Goal: Transaction & Acquisition: Book appointment/travel/reservation

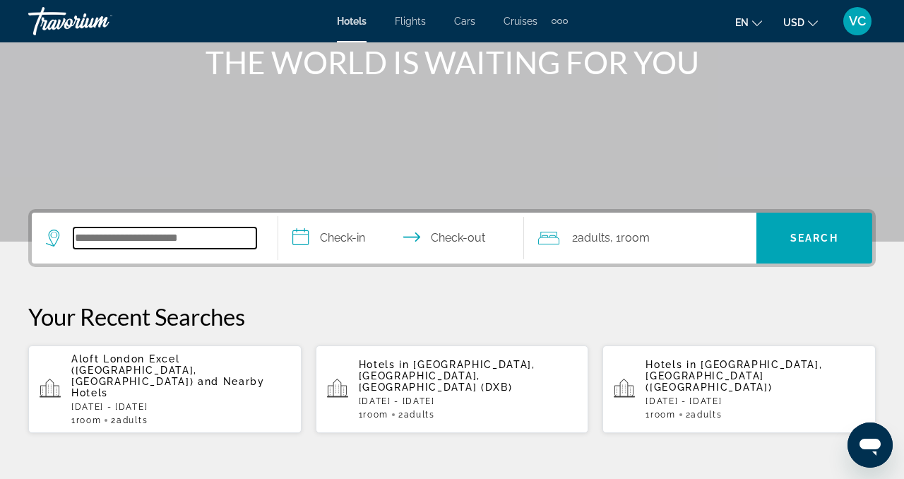
click at [94, 245] on input "Search widget" at bounding box center [164, 237] width 183 height 21
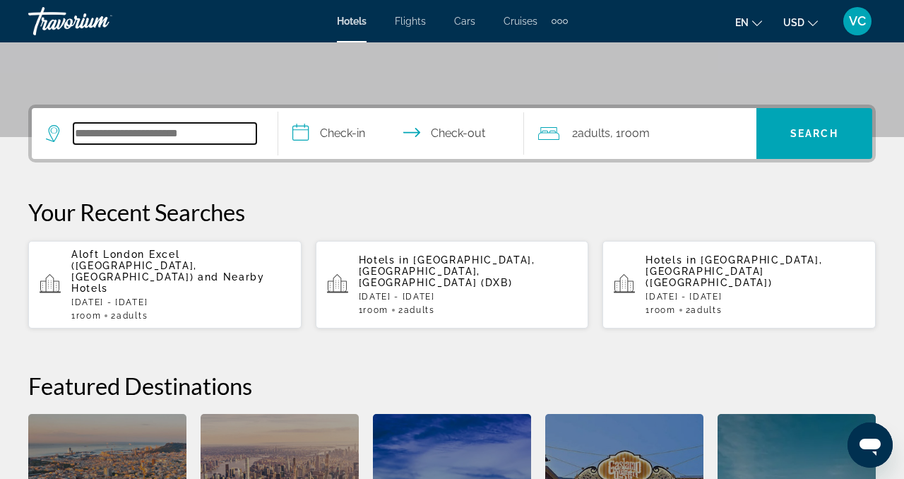
scroll to position [345, 0]
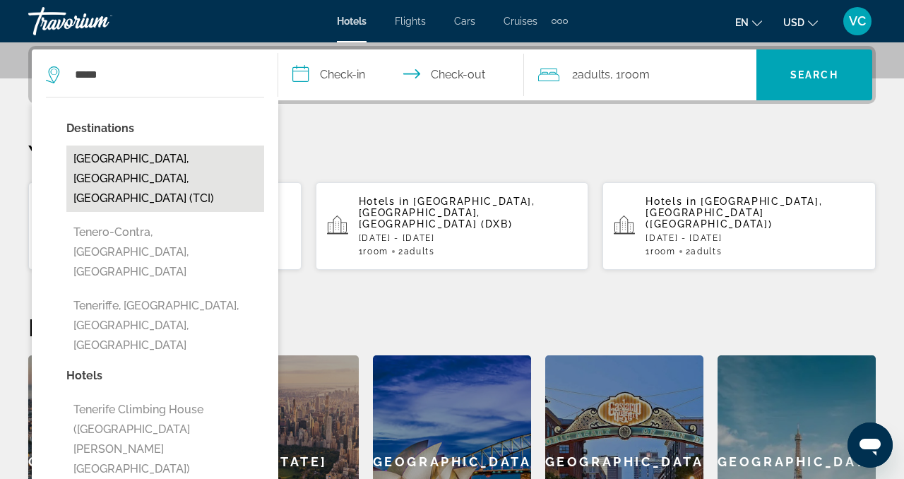
click at [117, 173] on button "[GEOGRAPHIC_DATA], [GEOGRAPHIC_DATA], [GEOGRAPHIC_DATA] (TCI)" at bounding box center [165, 178] width 198 height 66
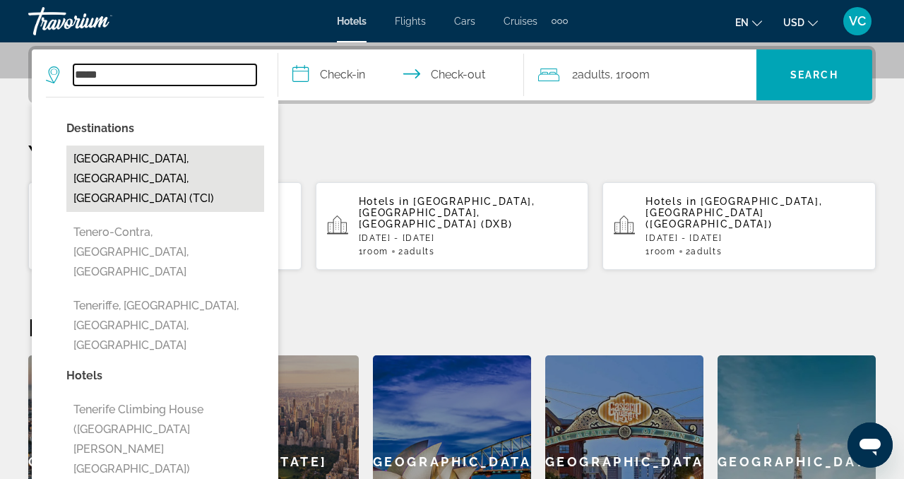
type input "**********"
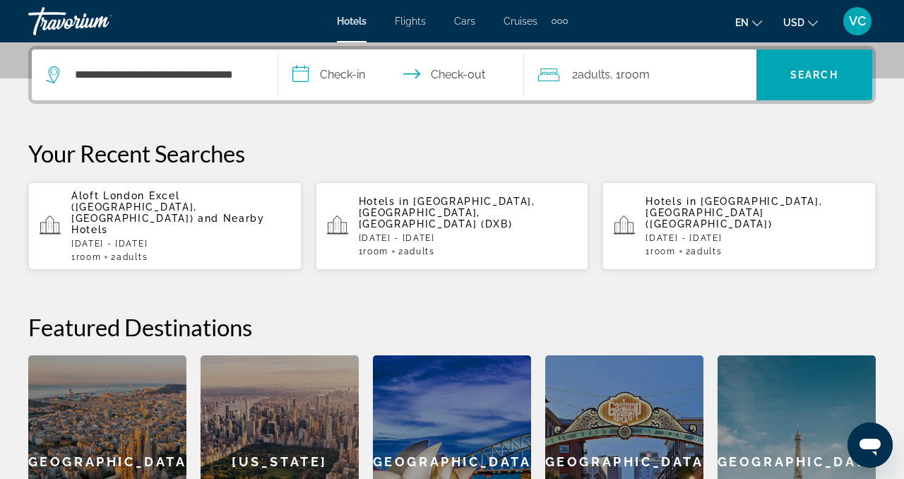
click at [355, 75] on input "**********" at bounding box center [404, 76] width 252 height 55
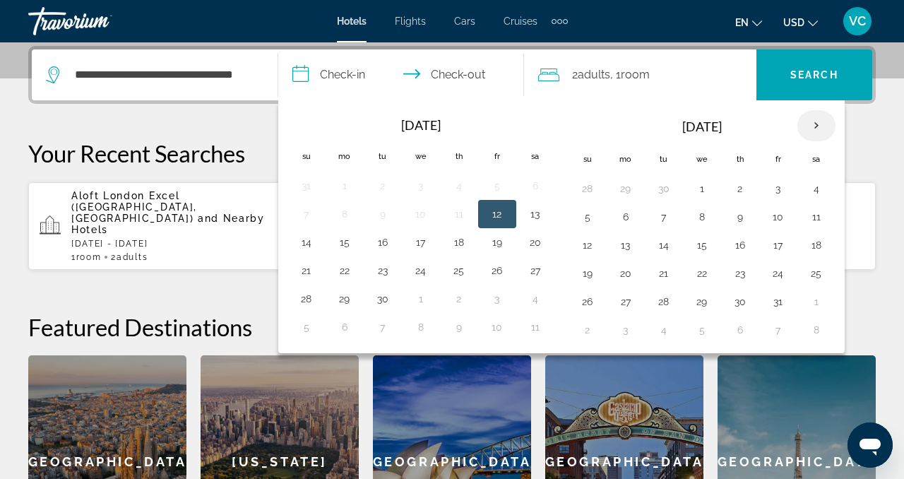
click at [816, 122] on th "Next month" at bounding box center [816, 125] width 38 height 31
click at [744, 274] on button "20" at bounding box center [740, 273] width 23 height 20
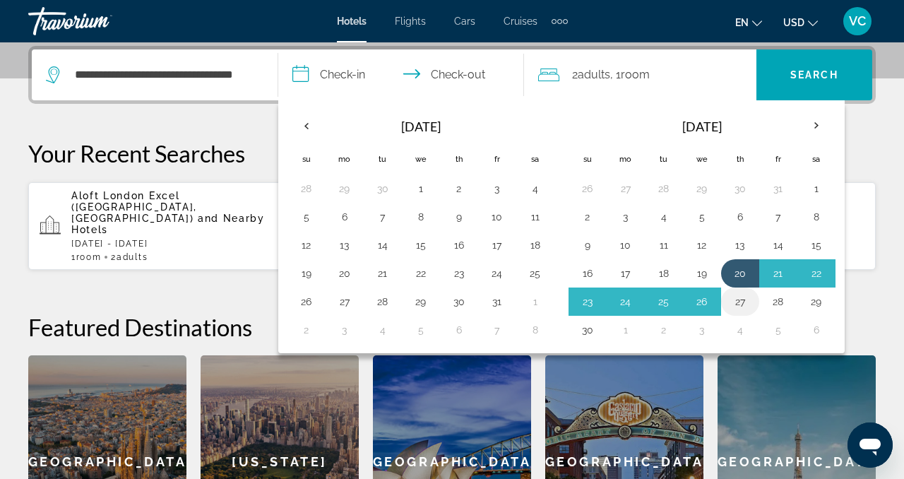
click at [744, 303] on button "27" at bounding box center [740, 302] width 23 height 20
type input "**********"
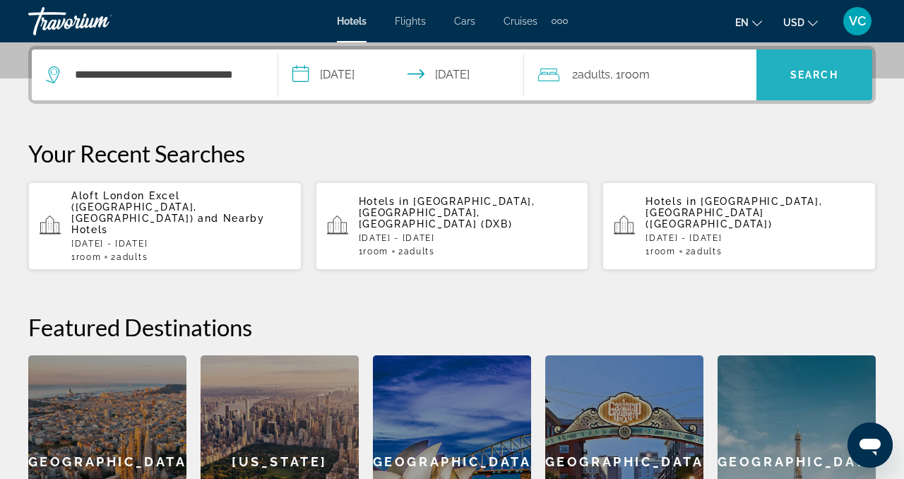
click at [812, 75] on span "Search" at bounding box center [814, 74] width 48 height 11
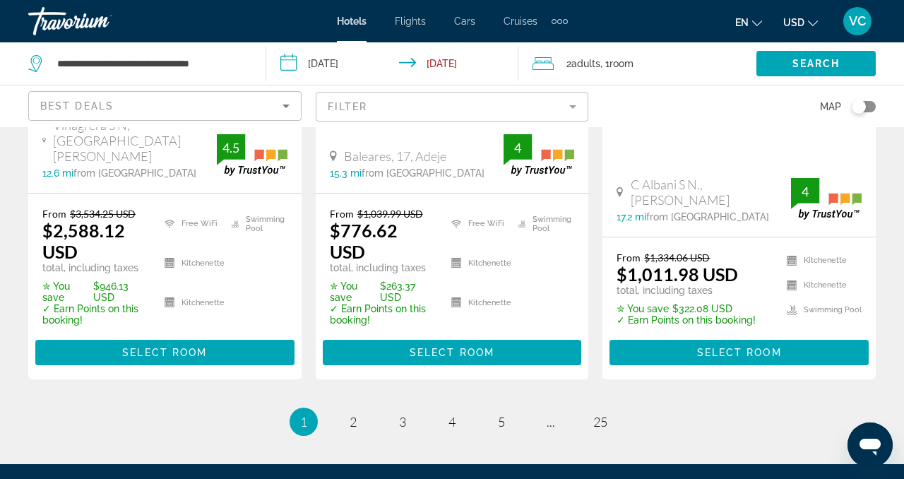
scroll to position [2210, 0]
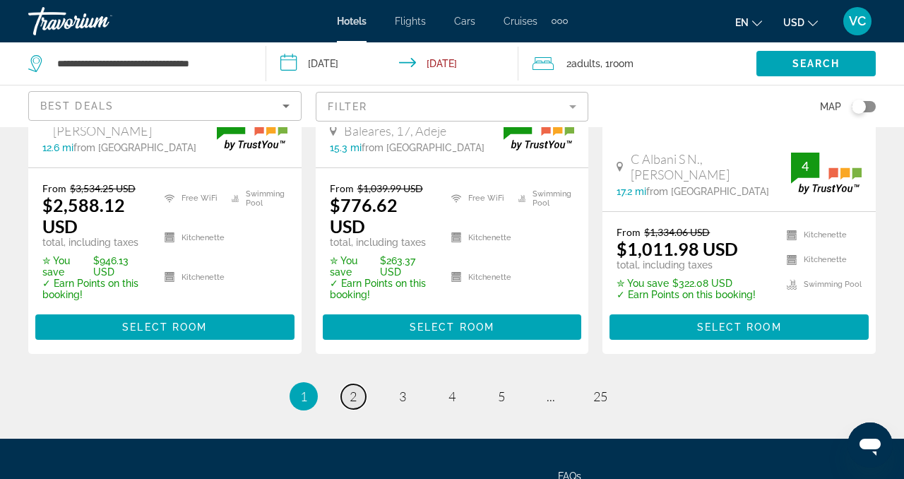
click at [352, 388] on span "2" at bounding box center [353, 396] width 7 height 16
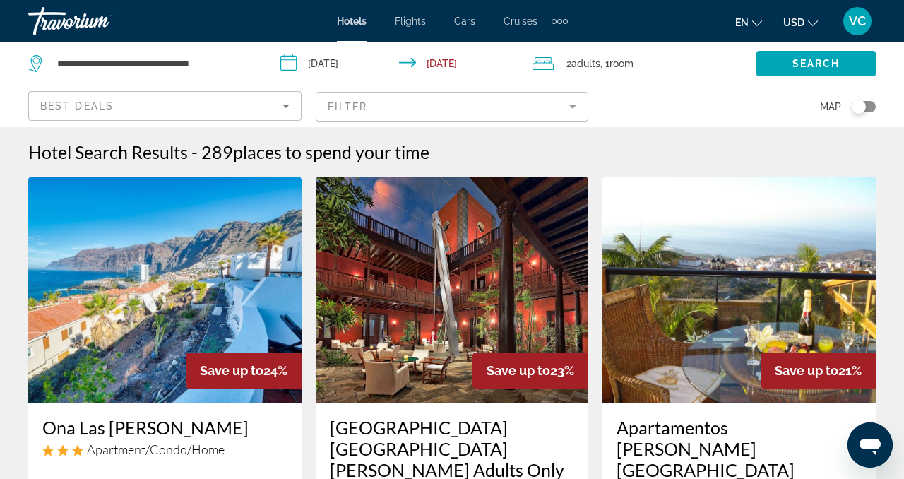
click at [360, 109] on mat-form-field "Filter" at bounding box center [452, 107] width 273 height 30
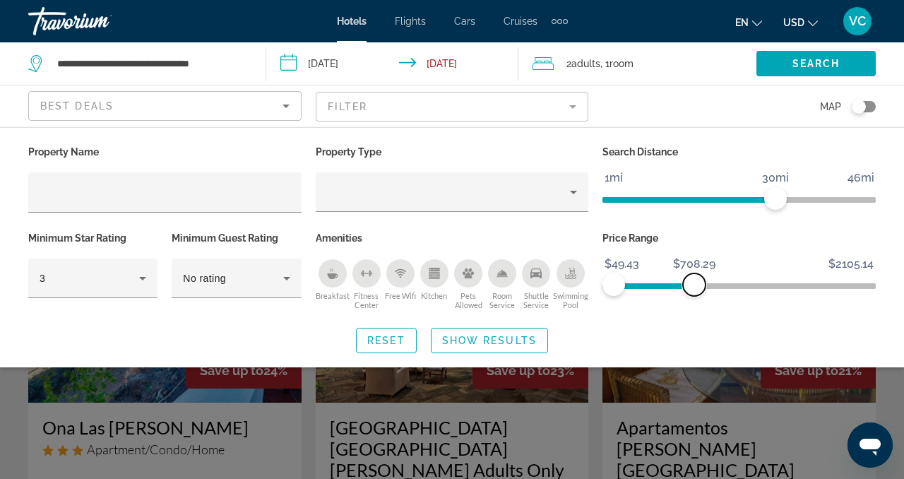
drag, startPoint x: 871, startPoint y: 286, endPoint x: 696, endPoint y: 310, distance: 176.8
click at [695, 310] on div "Price Range $49.43 $2105.14 $49.43 $708.29" at bounding box center [738, 270] width 287 height 85
click at [845, 62] on span "Search widget" at bounding box center [815, 64] width 119 height 34
click at [840, 64] on span "Search widget" at bounding box center [815, 64] width 119 height 34
